Goal: Navigation & Orientation: Find specific page/section

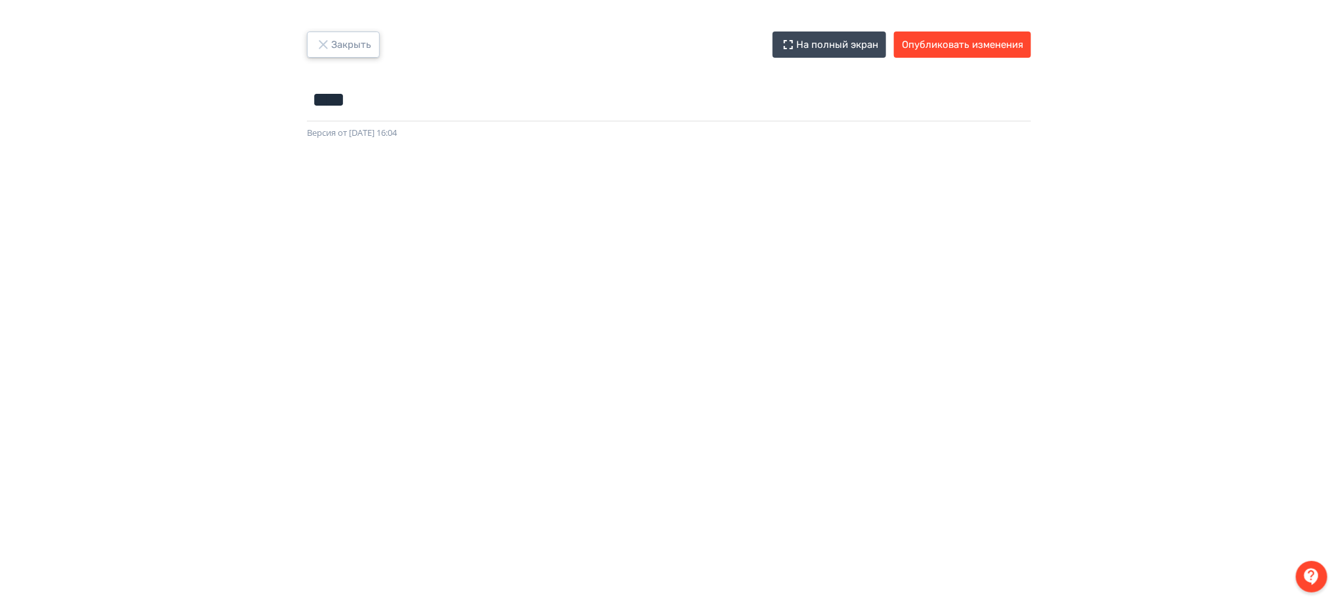
click at [371, 41] on button "Закрыть" at bounding box center [343, 44] width 73 height 26
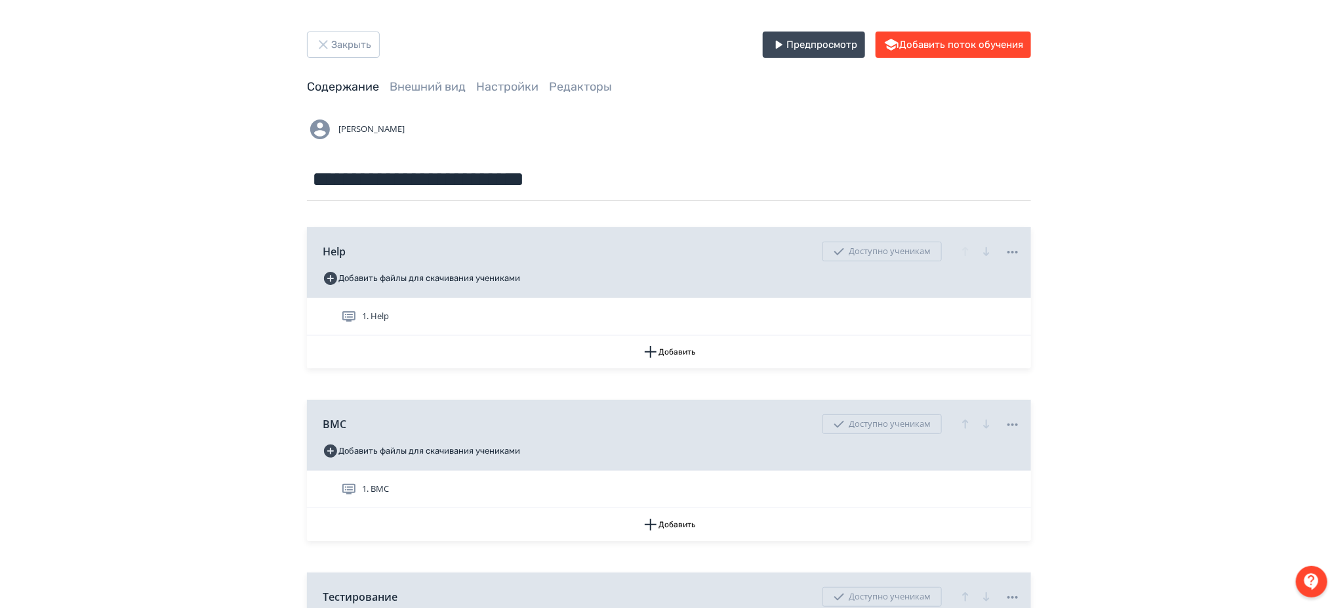
scroll to position [175, 0]
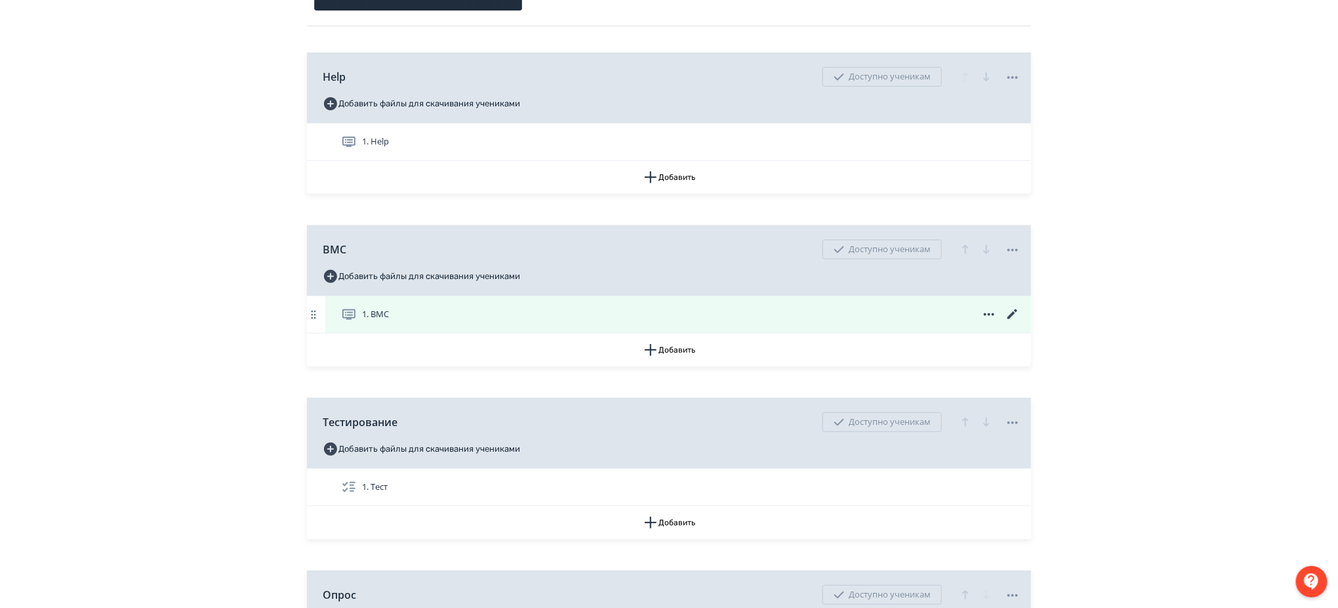
click at [1010, 314] on icon at bounding box center [1013, 314] width 16 height 16
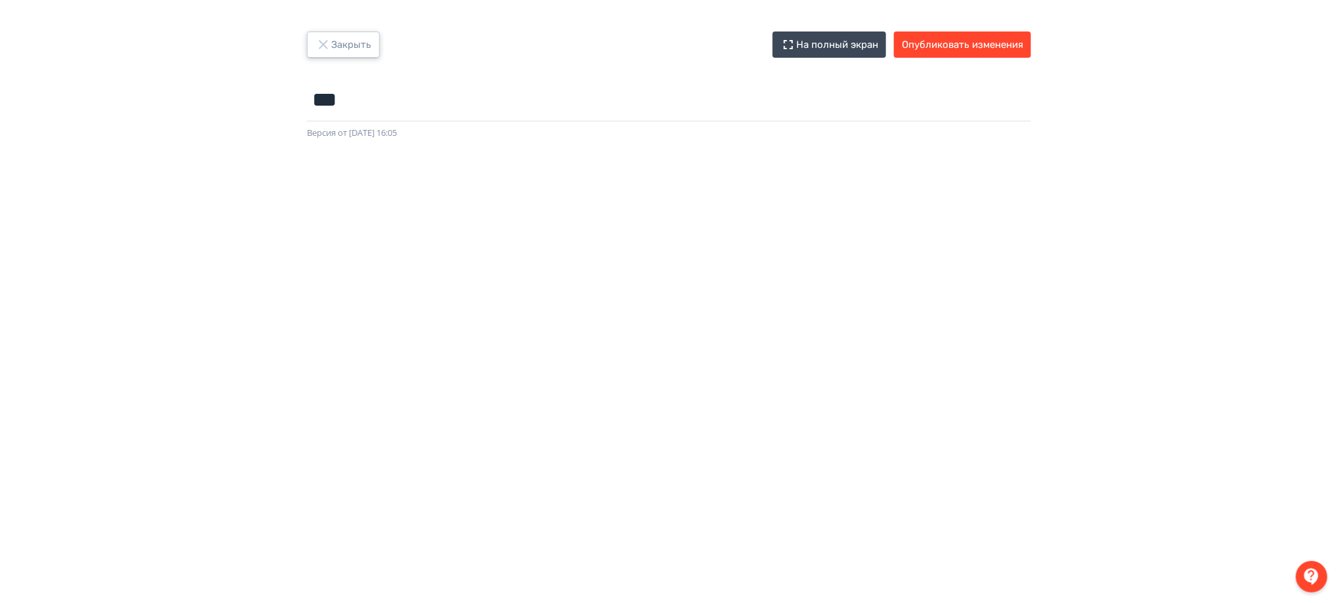
click at [354, 40] on button "Закрыть" at bounding box center [343, 44] width 73 height 26
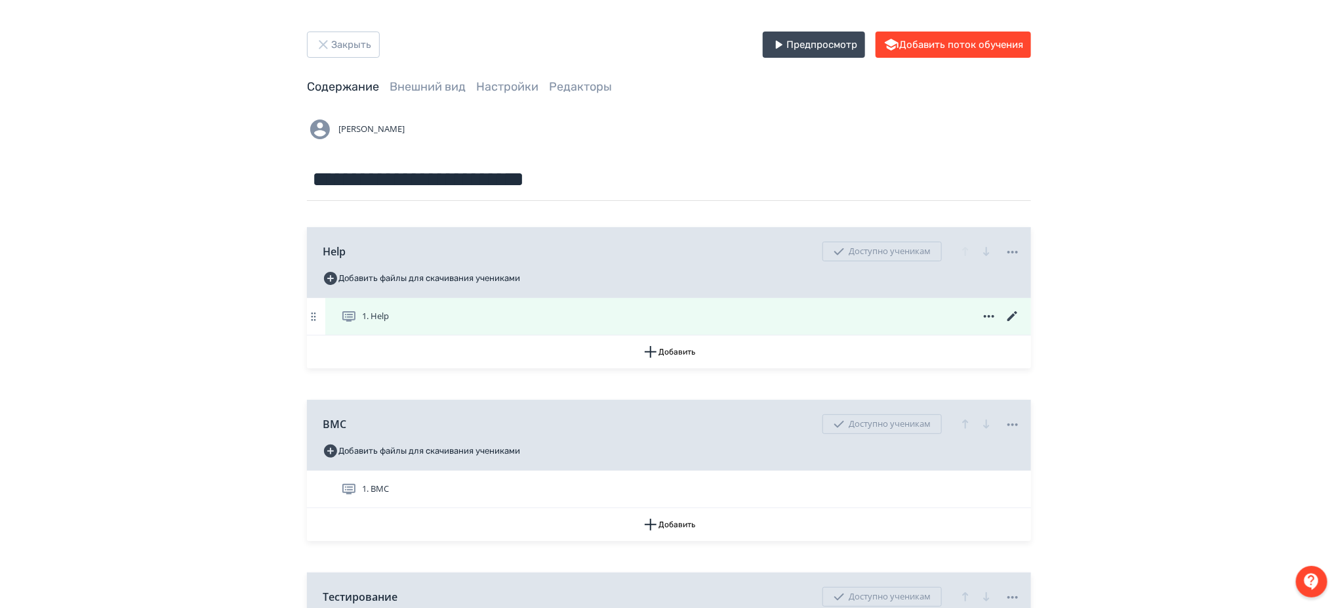
click at [1012, 314] on icon at bounding box center [1013, 316] width 16 height 16
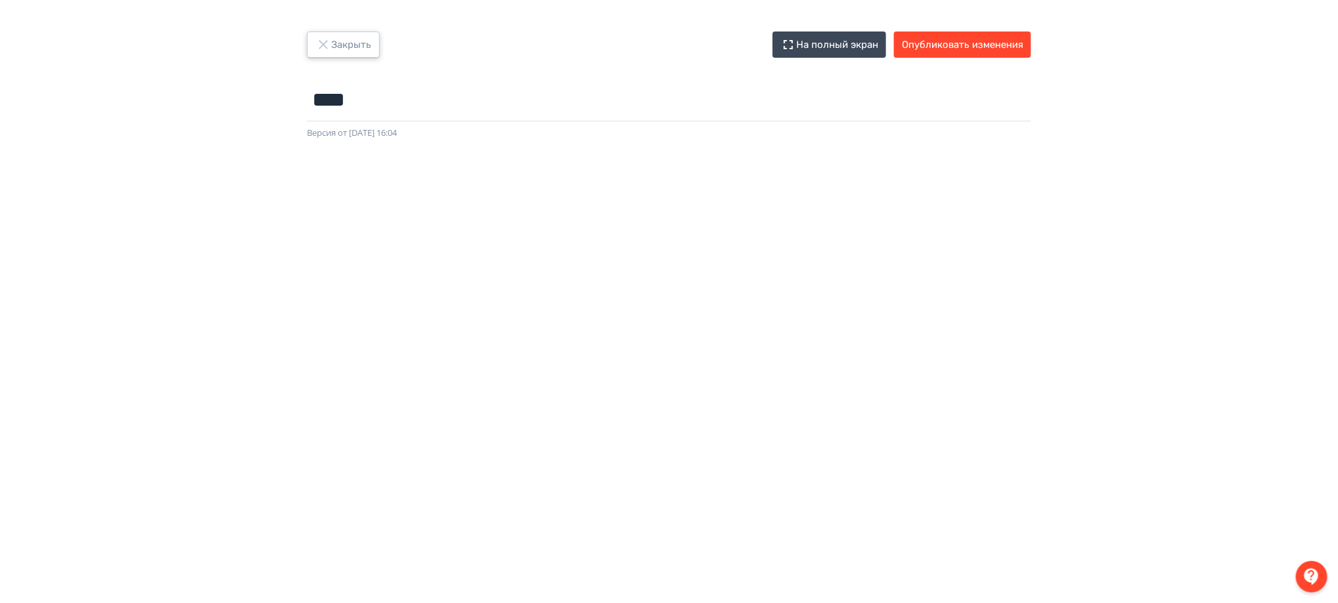
click at [344, 54] on button "Закрыть" at bounding box center [343, 44] width 73 height 26
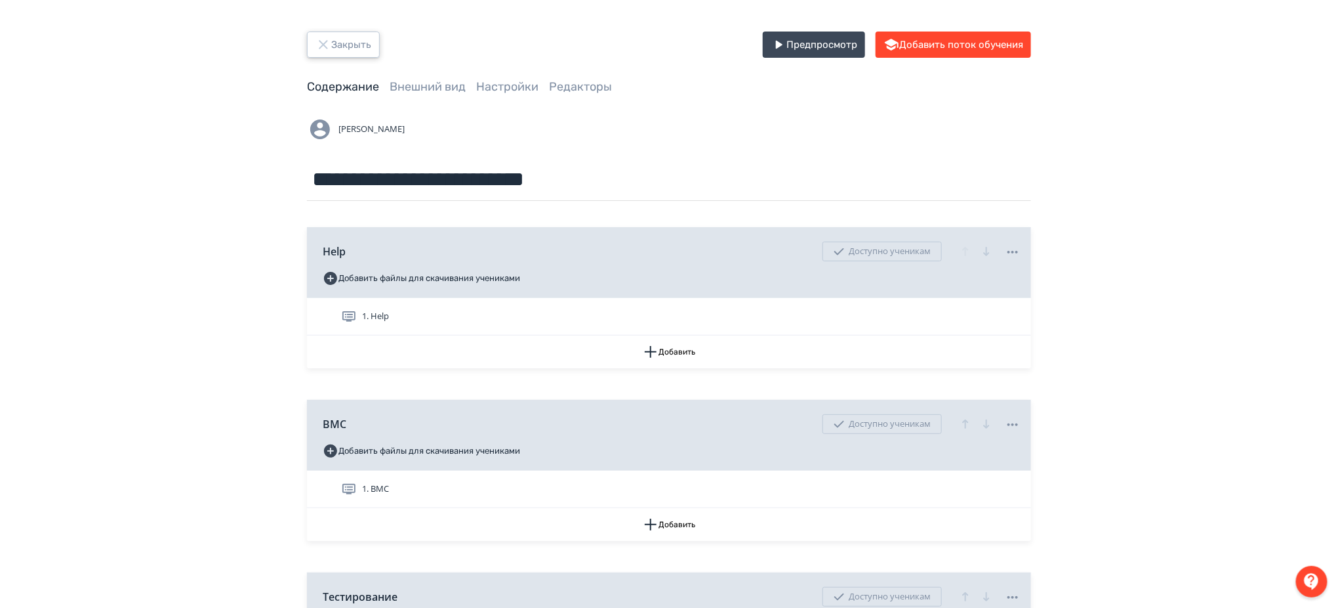
click at [344, 49] on button "Закрыть" at bounding box center [343, 44] width 73 height 26
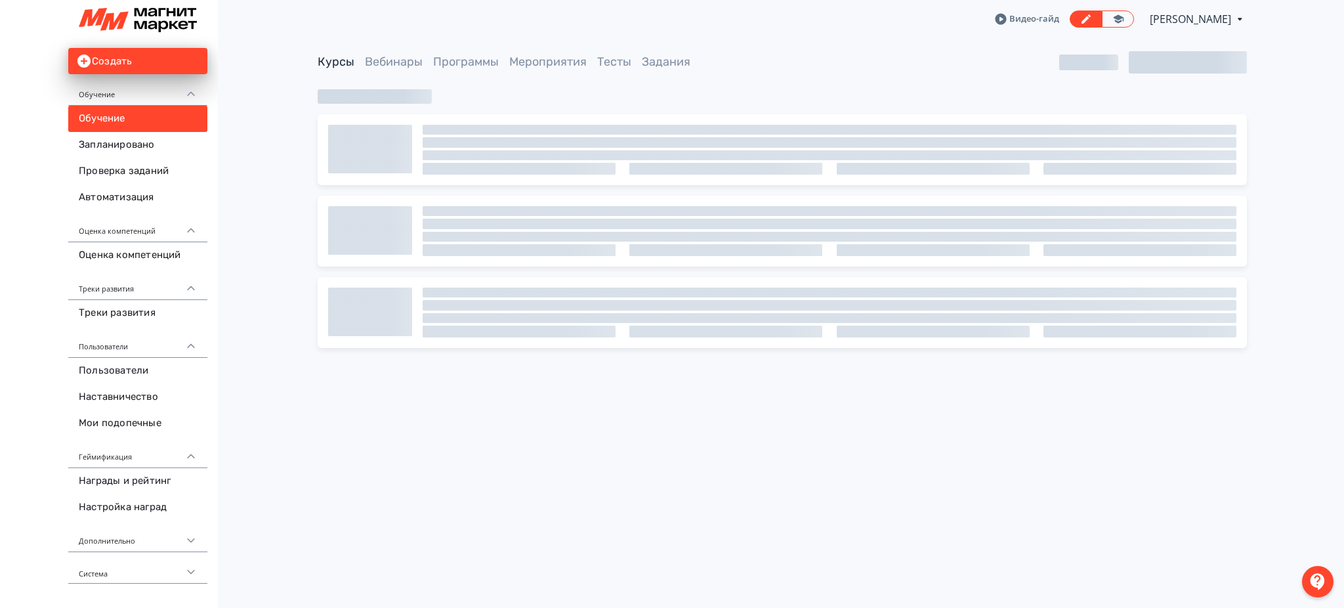
click at [1205, 13] on span "[PERSON_NAME]" at bounding box center [1190, 19] width 83 height 16
click at [1190, 92] on div "Аккаунты" at bounding box center [1195, 101] width 99 height 26
